Goal: Transaction & Acquisition: Purchase product/service

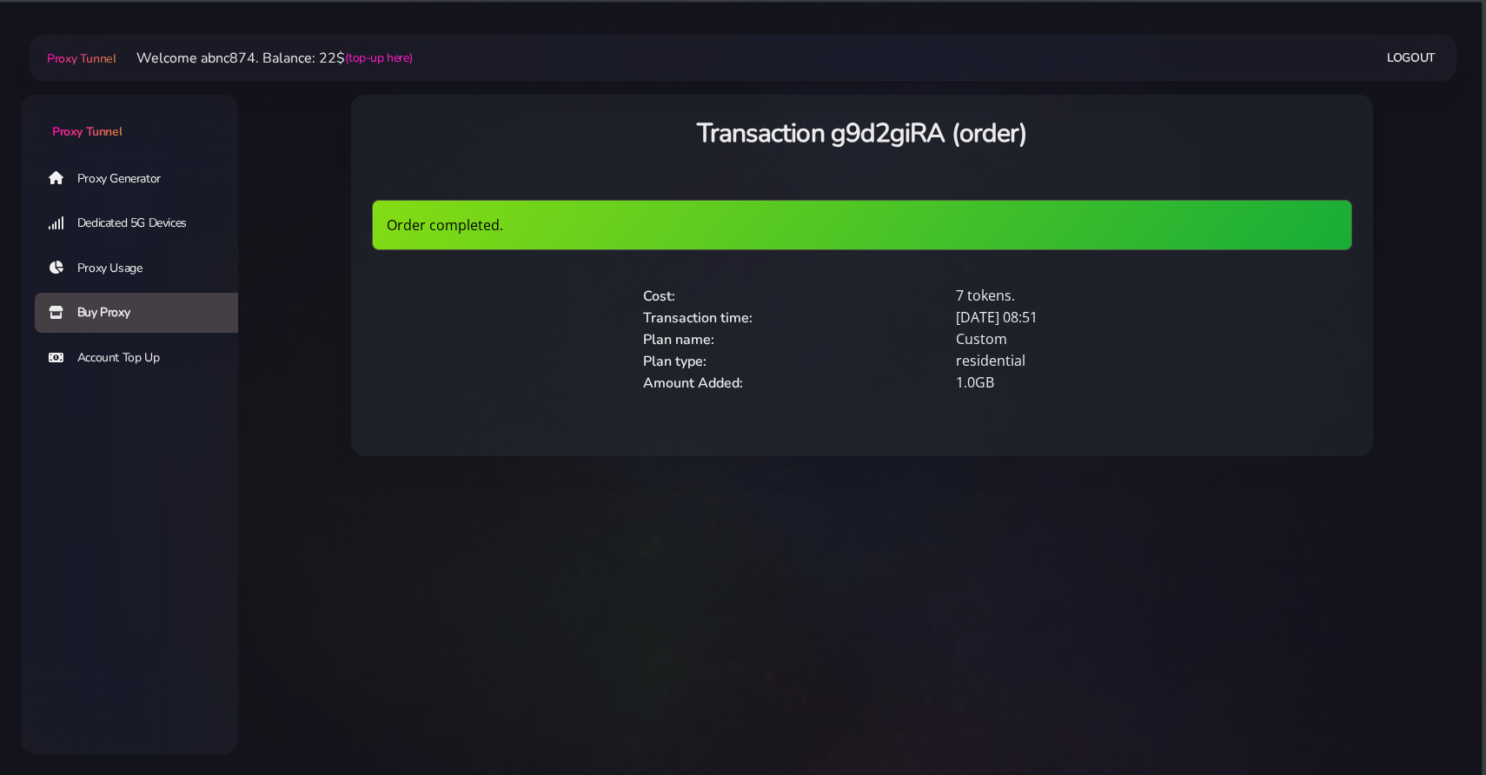
click at [150, 166] on link "Proxy Generator" at bounding box center [143, 178] width 217 height 40
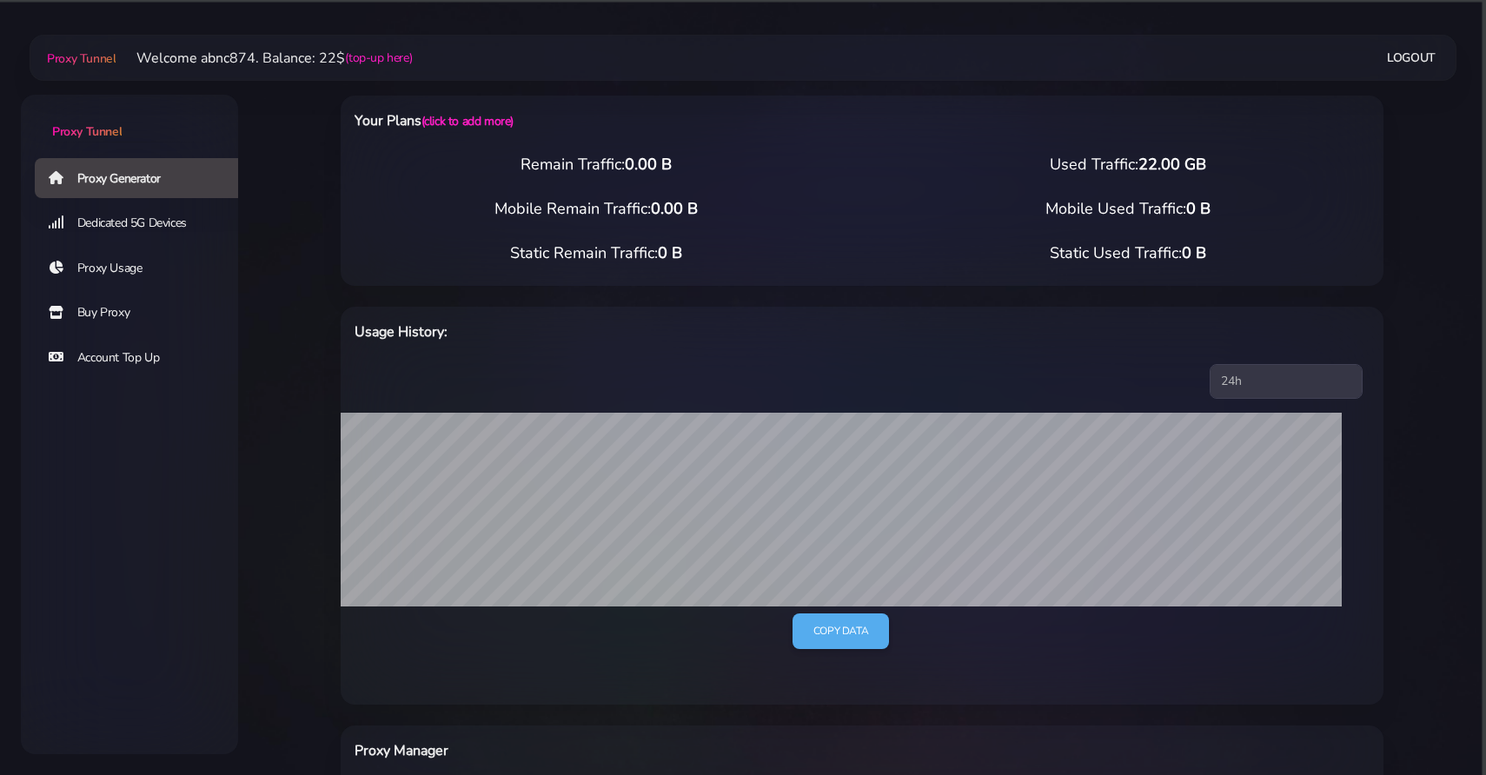
click at [109, 315] on link "Buy Proxy" at bounding box center [143, 313] width 217 height 40
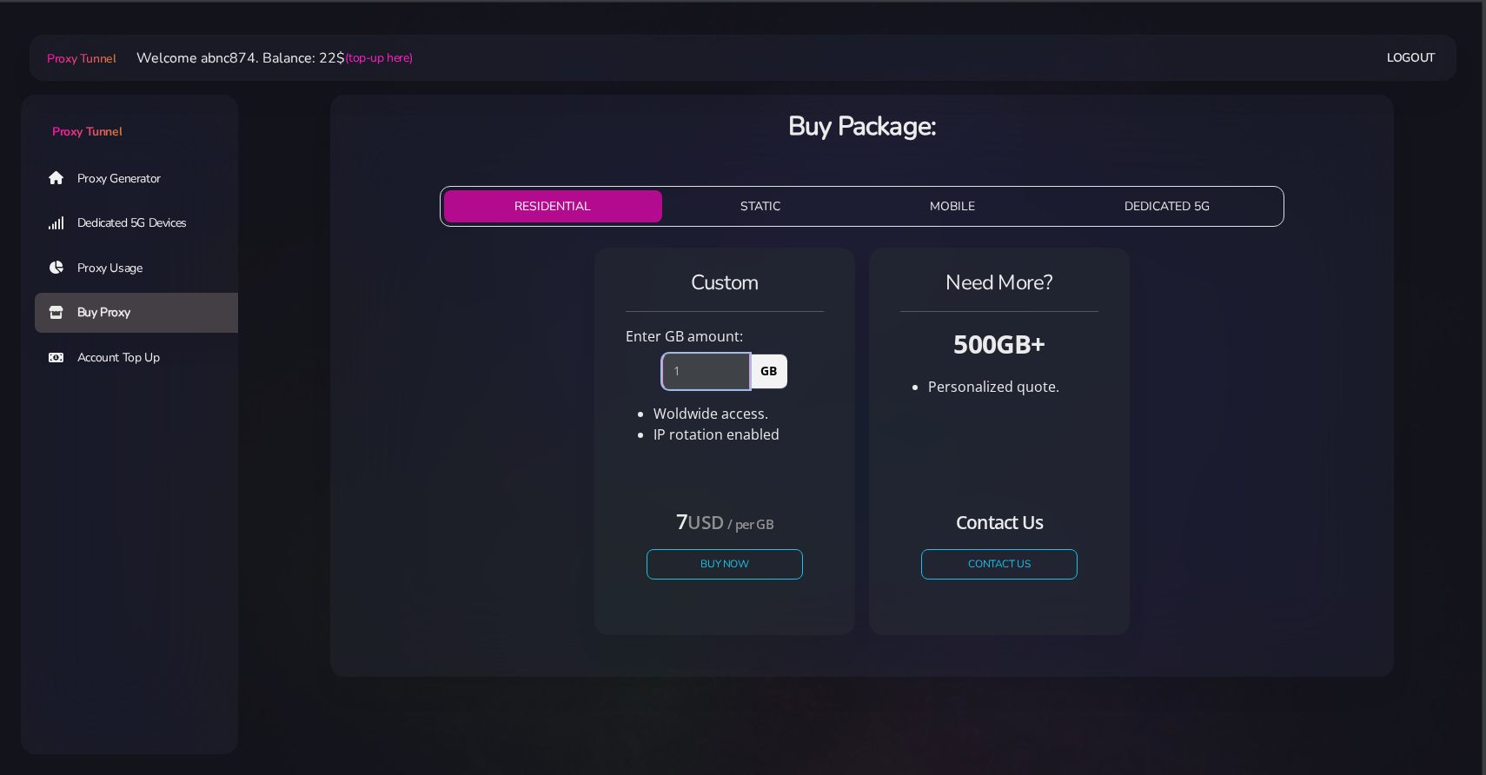
type input "1"
click at [741, 368] on input "1" at bounding box center [706, 371] width 88 height 35
click at [718, 565] on button "Buy Now" at bounding box center [725, 564] width 160 height 30
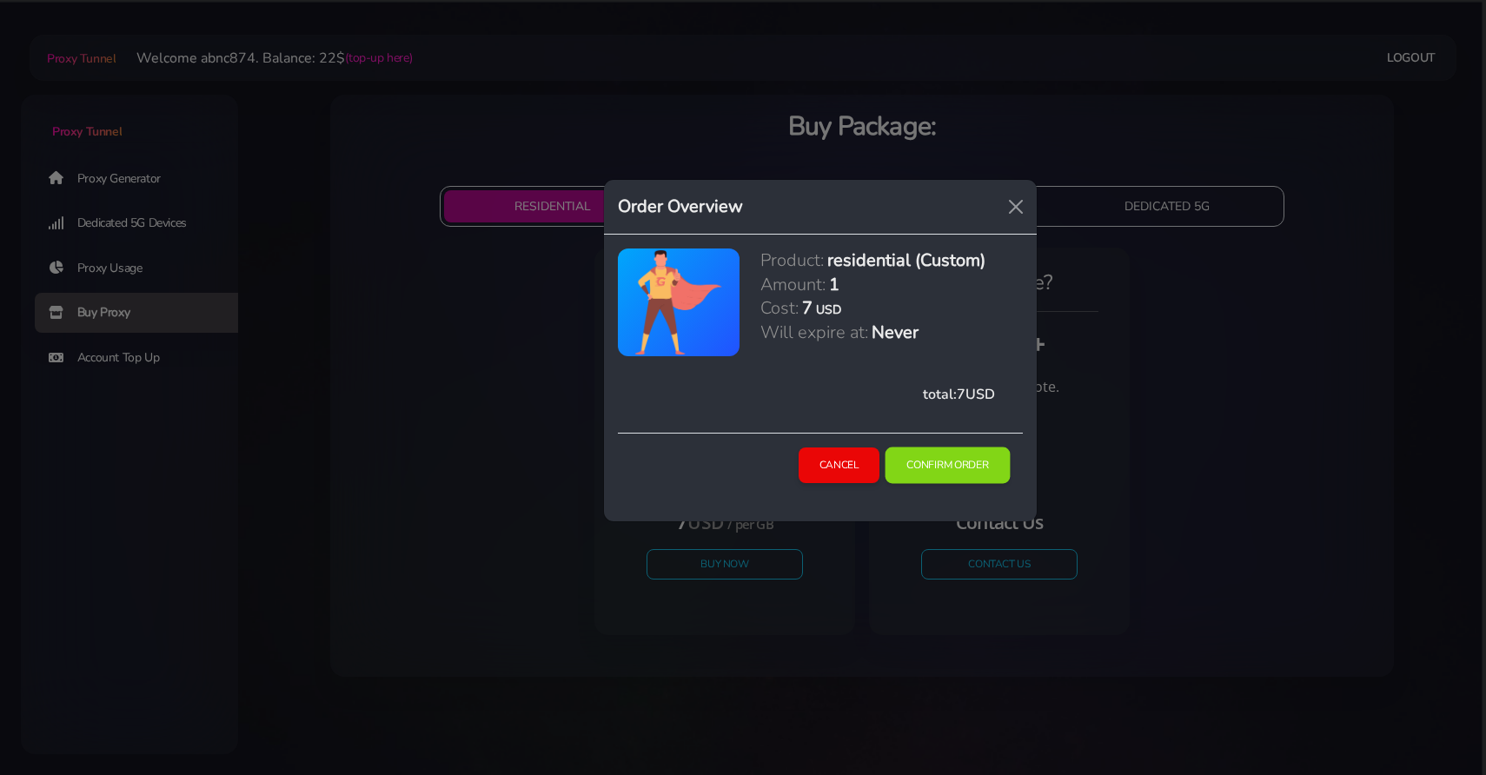
click at [900, 472] on button "Confirm Order" at bounding box center [947, 465] width 125 height 36
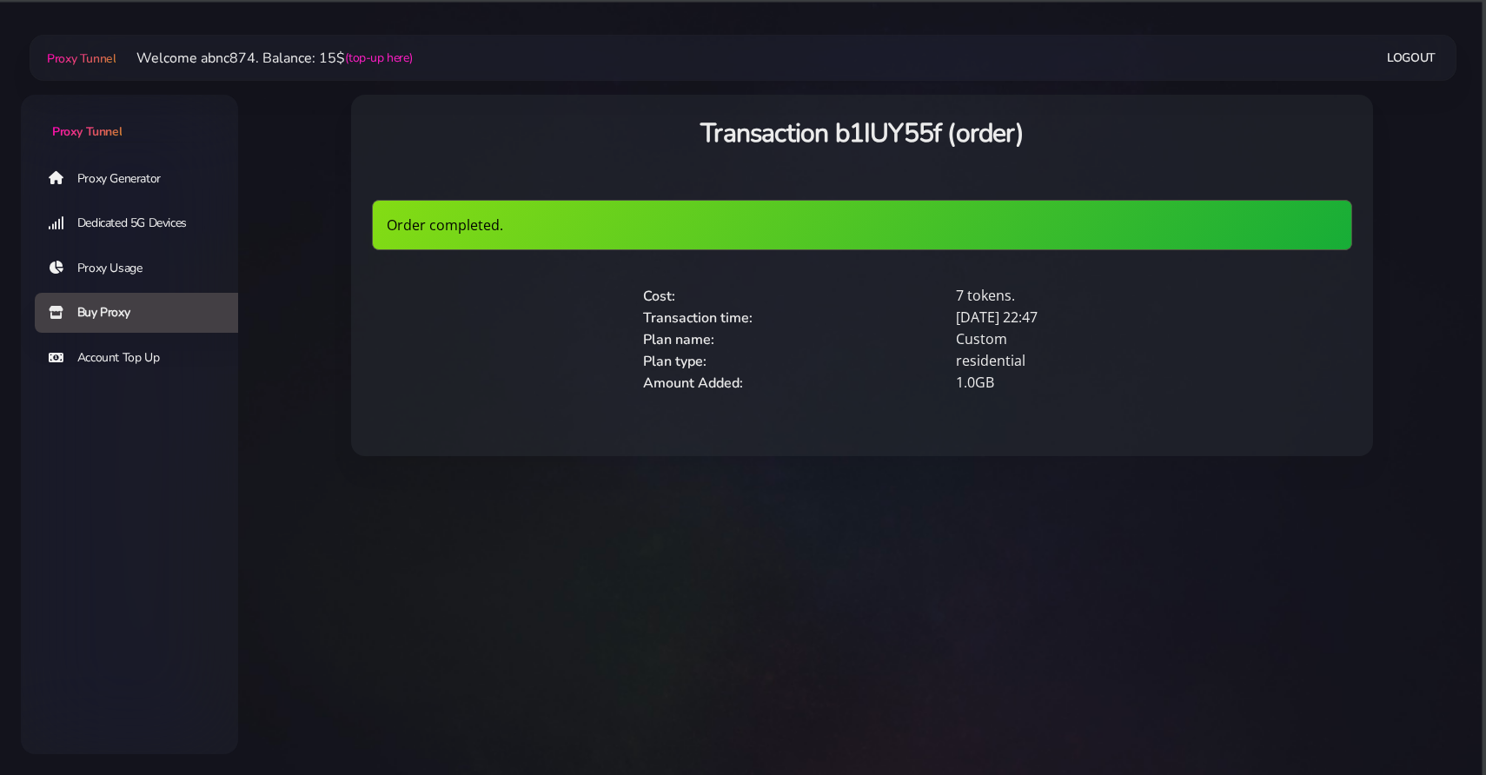
drag, startPoint x: 212, startPoint y: 163, endPoint x: 193, endPoint y: 164, distance: 19.1
click at [211, 163] on link "Proxy Generator" at bounding box center [143, 178] width 217 height 40
click at [182, 165] on link "Proxy Generator" at bounding box center [143, 178] width 217 height 40
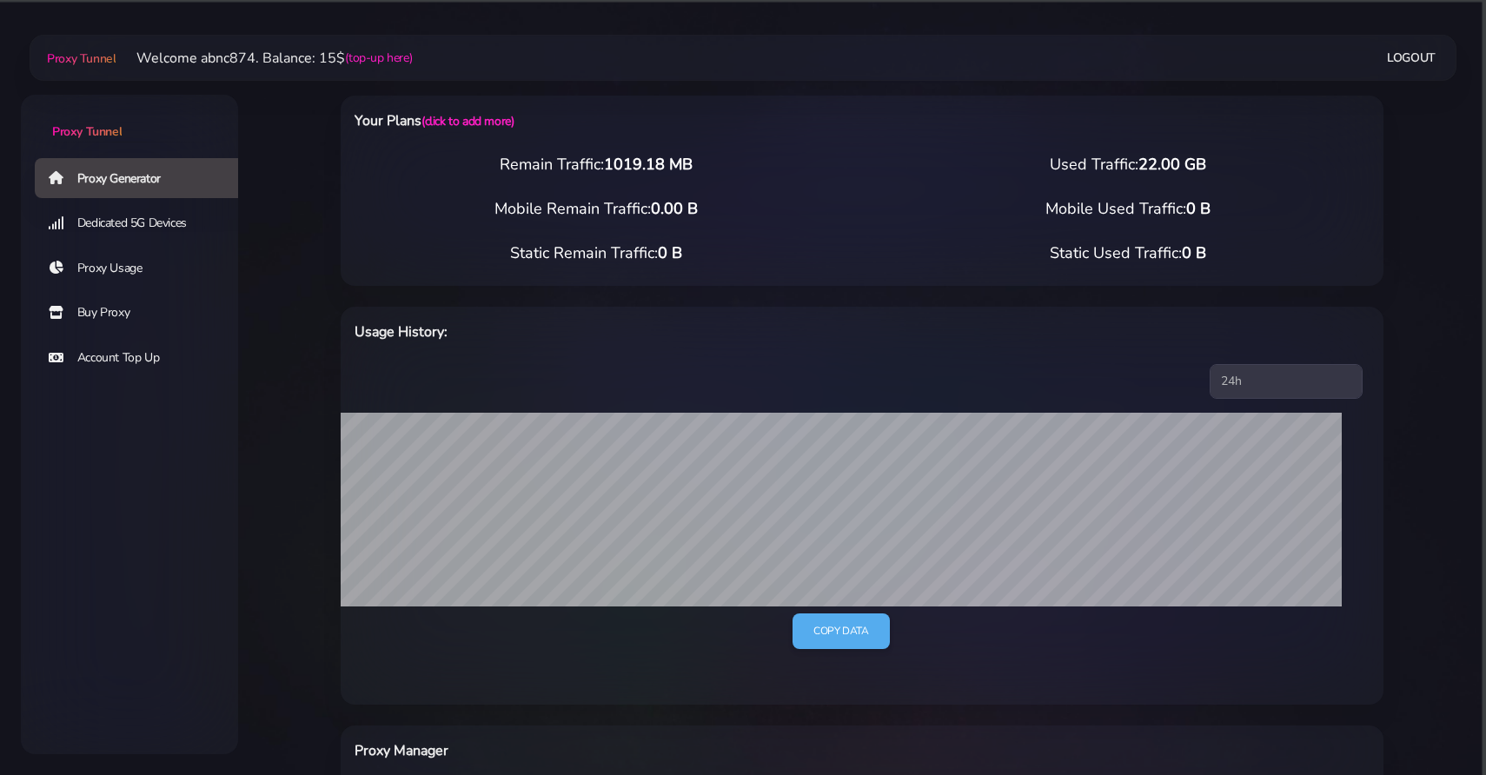
click at [358, 314] on div "Usage History:" at bounding box center [862, 335] width 1043 height 57
